Goal: Task Accomplishment & Management: Manage account settings

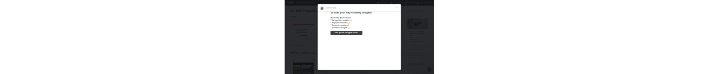
scroll to position [2, 0]
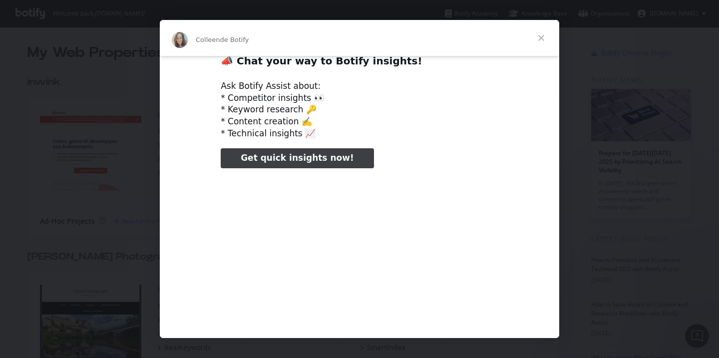
type input "52138"
click at [543, 32] on span "Fermer" at bounding box center [541, 38] width 36 height 36
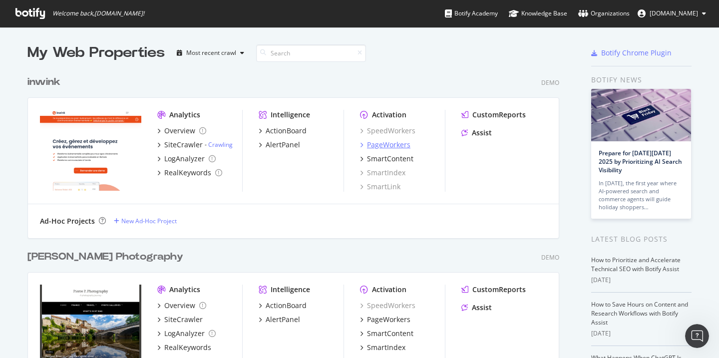
click at [380, 142] on div "PageWorkers" at bounding box center [388, 145] width 43 height 10
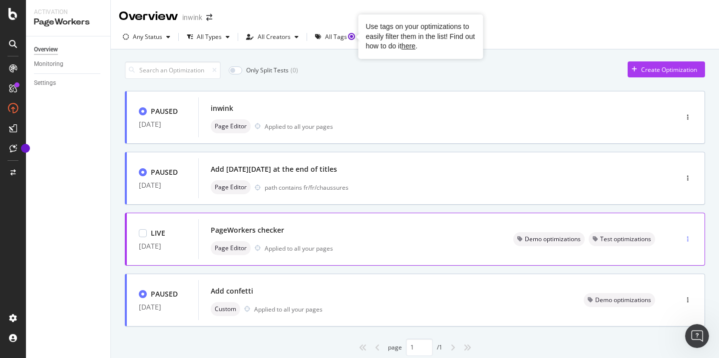
click at [683, 237] on div "button" at bounding box center [687, 239] width 9 height 6
click at [668, 309] on div "Clone" at bounding box center [668, 308] width 16 height 8
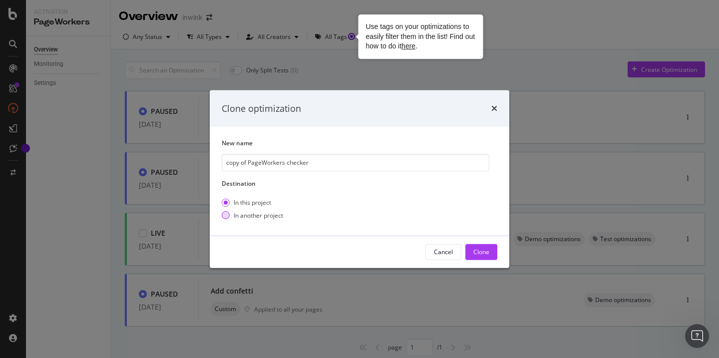
click at [272, 211] on div "In another project" at bounding box center [258, 215] width 49 height 8
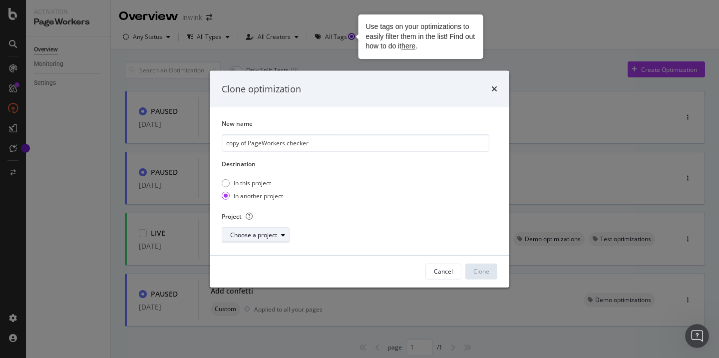
click at [264, 232] on div "Choose a project" at bounding box center [253, 235] width 47 height 6
click at [265, 253] on div "[PERSON_NAME] Photography" at bounding box center [274, 254] width 84 height 8
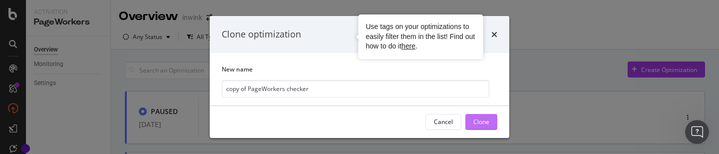
click at [467, 126] on button "Clone" at bounding box center [482, 122] width 32 height 16
click at [477, 122] on div "Clone" at bounding box center [481, 121] width 16 height 8
click at [485, 117] on div "Clone" at bounding box center [481, 121] width 16 height 15
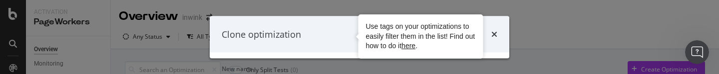
scroll to position [4, 0]
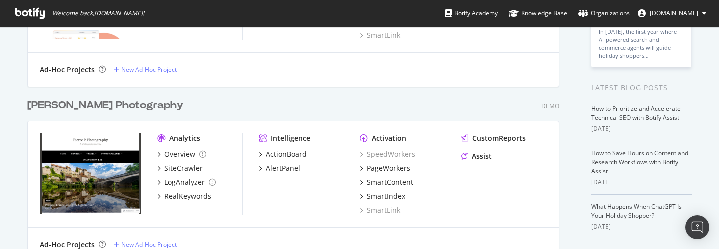
scroll to position [136, 0]
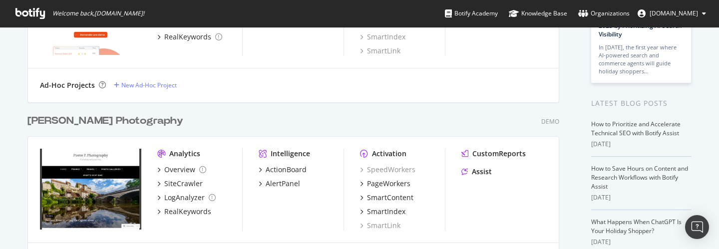
click at [89, 74] on div "[PERSON_NAME] Photography" at bounding box center [105, 121] width 156 height 14
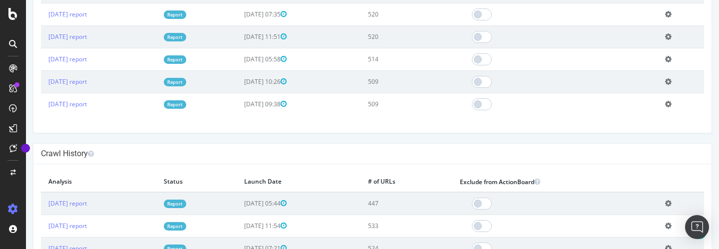
scroll to position [455, 0]
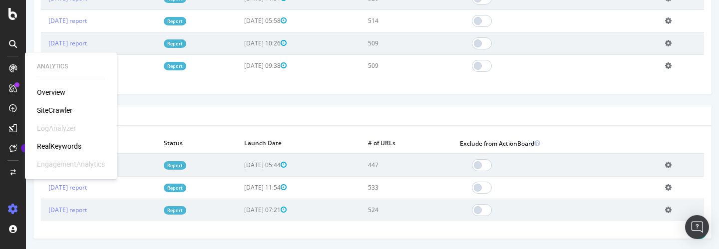
click at [52, 74] on div "Overview" at bounding box center [51, 92] width 28 height 10
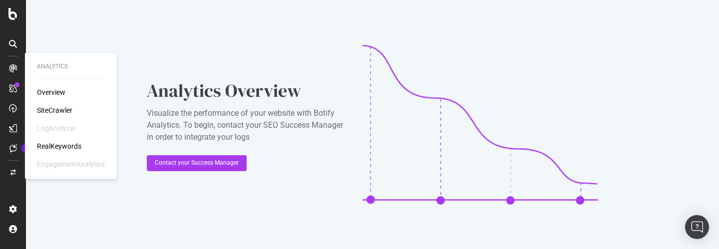
click at [56, 74] on div "SiteCrawler" at bounding box center [54, 110] width 35 height 10
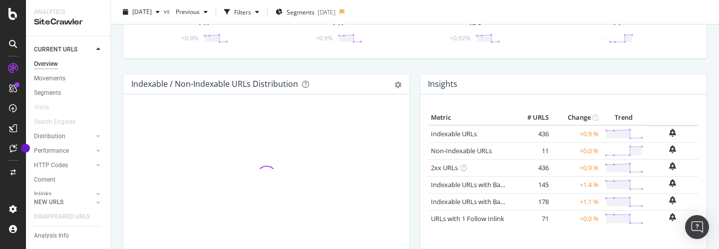
scroll to position [95, 0]
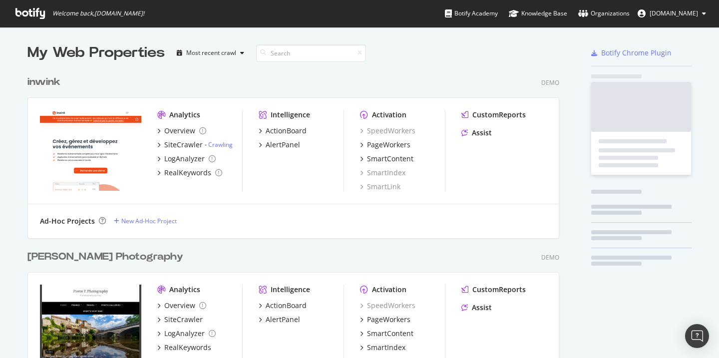
scroll to position [342, 532]
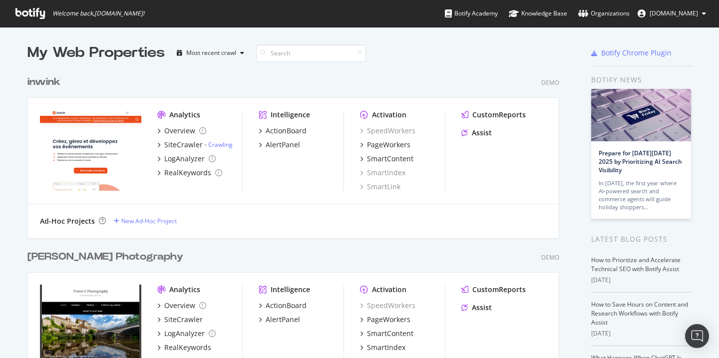
click at [638, 12] on link at bounding box center [644, 13] width 12 height 8
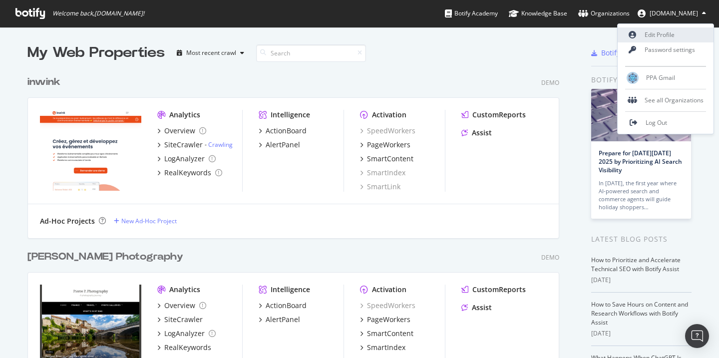
click at [634, 39] on link "Edit Profile" at bounding box center [666, 34] width 96 height 15
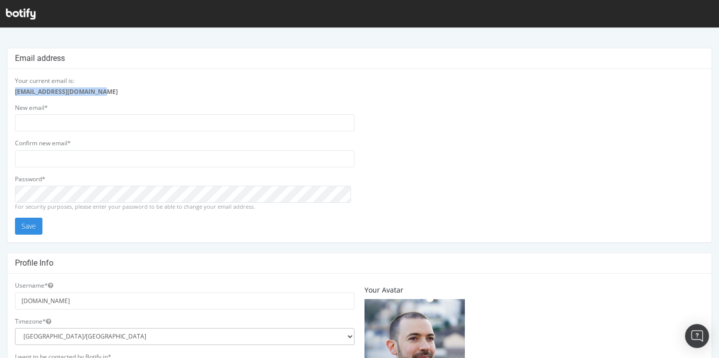
drag, startPoint x: 130, startPoint y: 91, endPoint x: 0, endPoint y: 92, distance: 129.9
click at [0, 92] on div "Email address Your current email is: pierre.paqueton@gmail.com New email* Confi…" at bounding box center [359, 347] width 719 height 598
copy strong "pierre.paqueton@gmail.com"
